Goal: Transaction & Acquisition: Download file/media

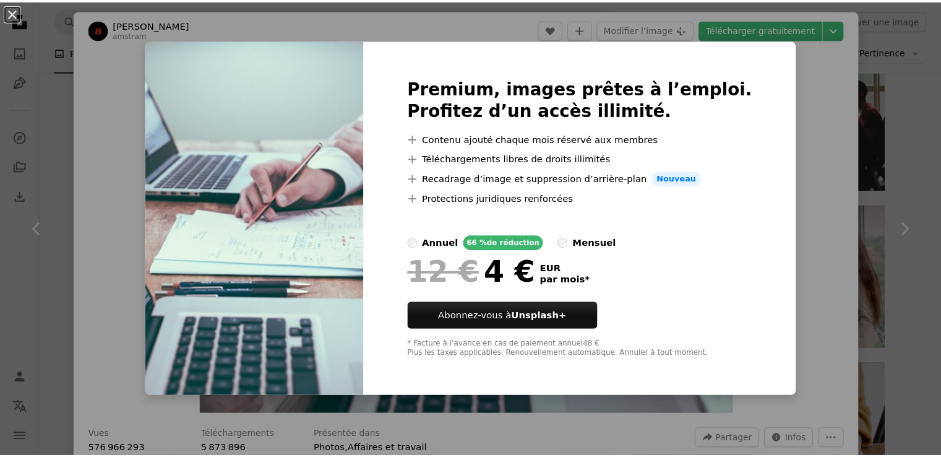
scroll to position [2599, 0]
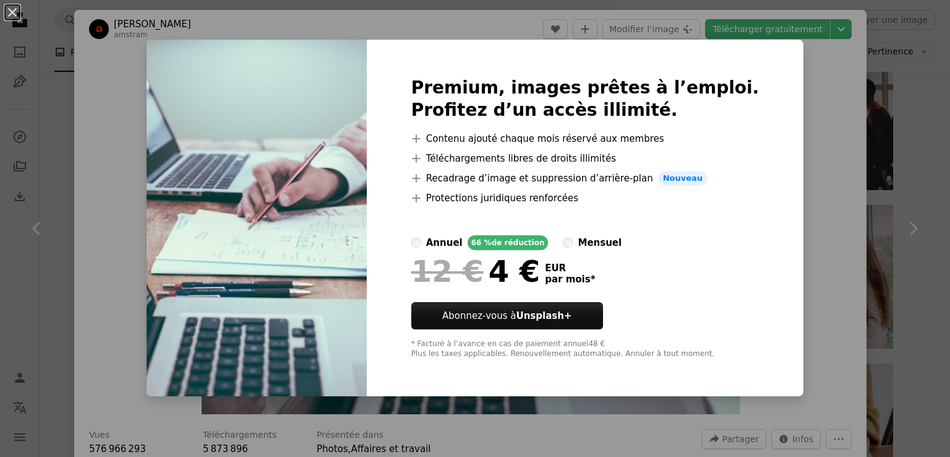
click at [817, 100] on div "An X shape Premium, images prêtes à l’emploi. Profitez d’un accès illimité. A p…" at bounding box center [475, 228] width 950 height 457
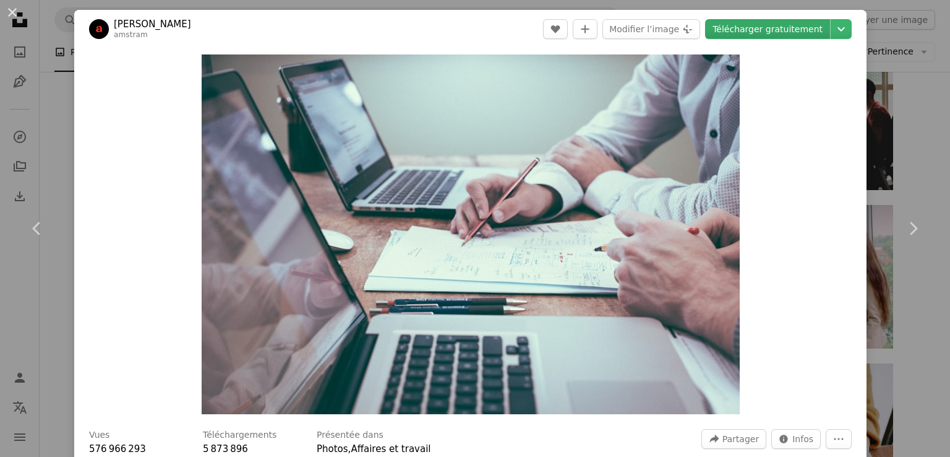
click at [776, 33] on link "Télécharger gratuitement" at bounding box center [767, 29] width 125 height 20
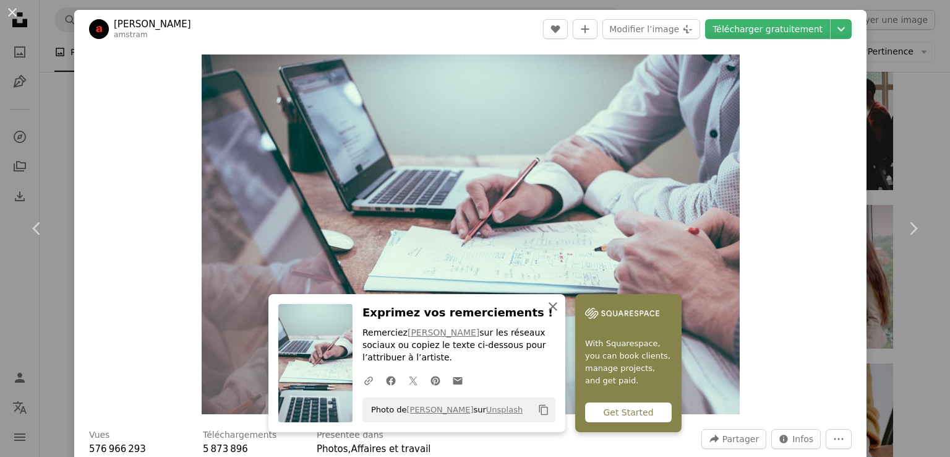
click at [561, 313] on icon "An X shape" at bounding box center [553, 306] width 15 height 15
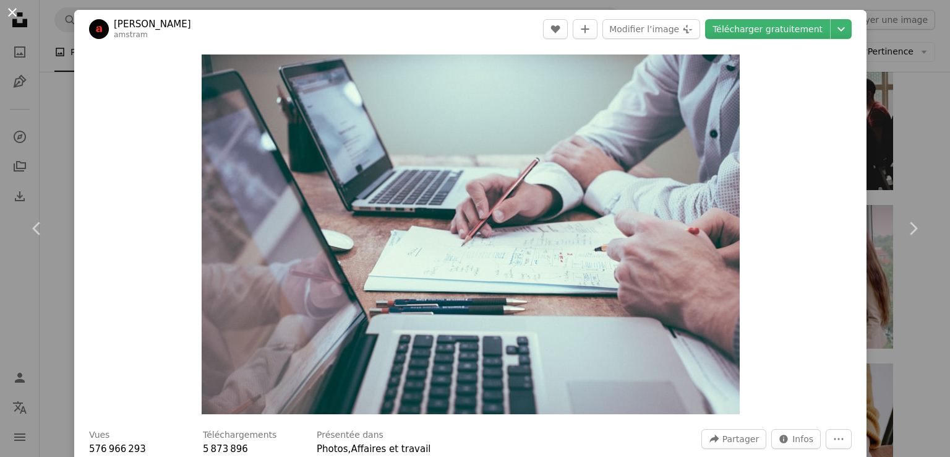
click at [15, 15] on button "An X shape" at bounding box center [12, 12] width 15 height 15
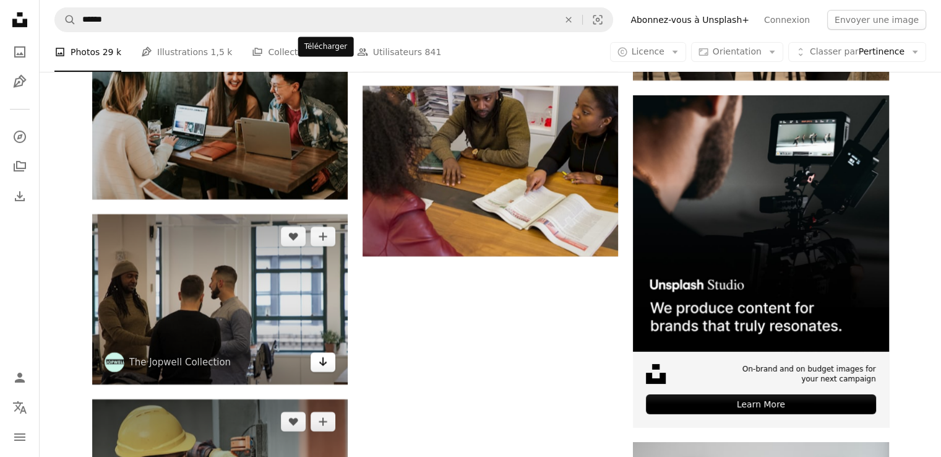
scroll to position [4208, 0]
